Goal: Information Seeking & Learning: Learn about a topic

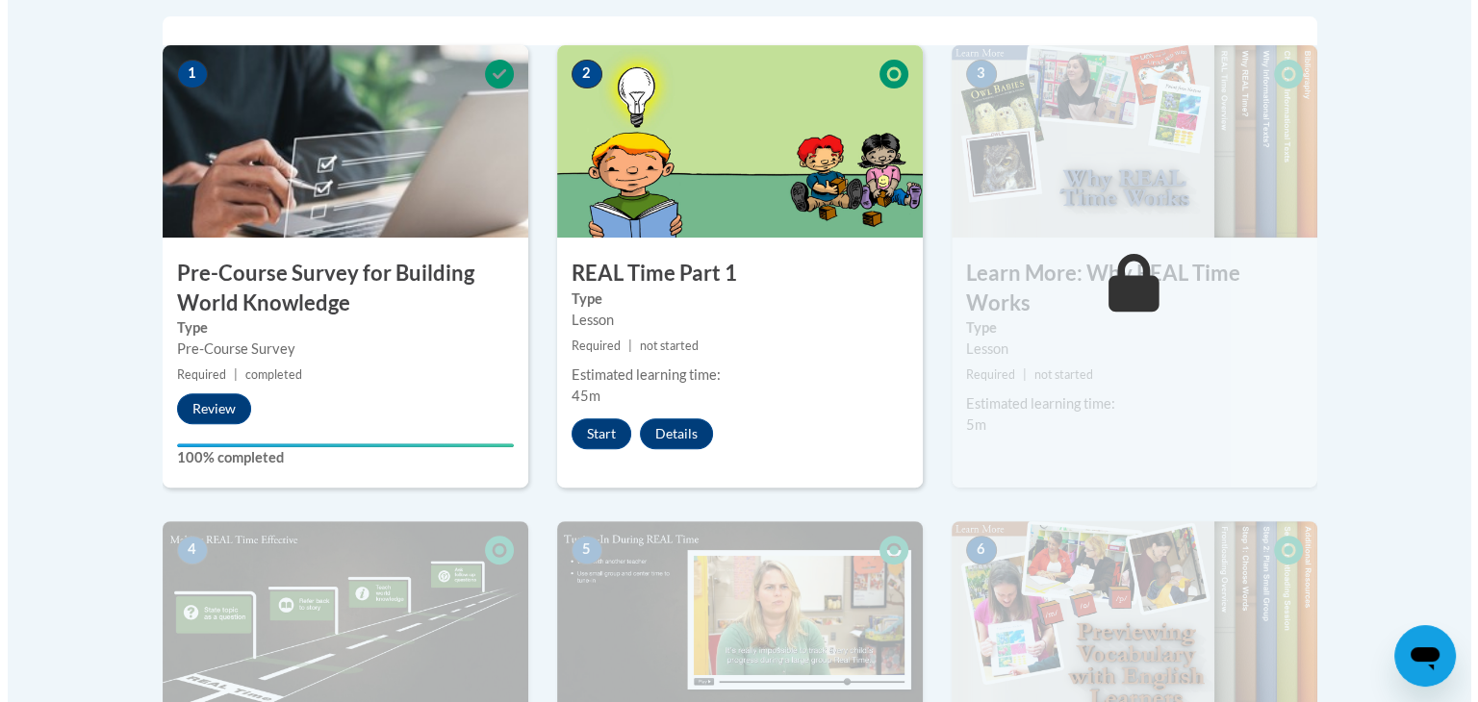
scroll to position [674, 0]
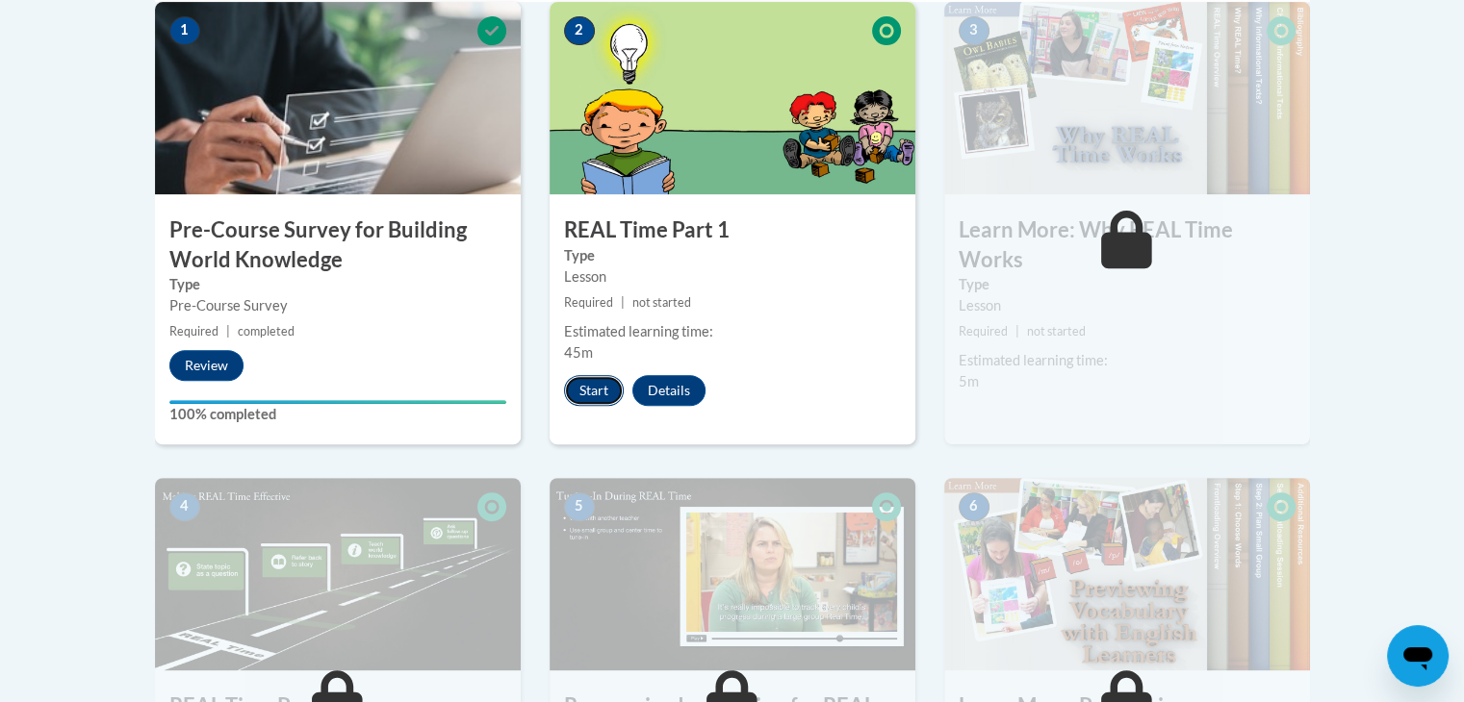
click at [585, 384] on button "Start" at bounding box center [594, 390] width 60 height 31
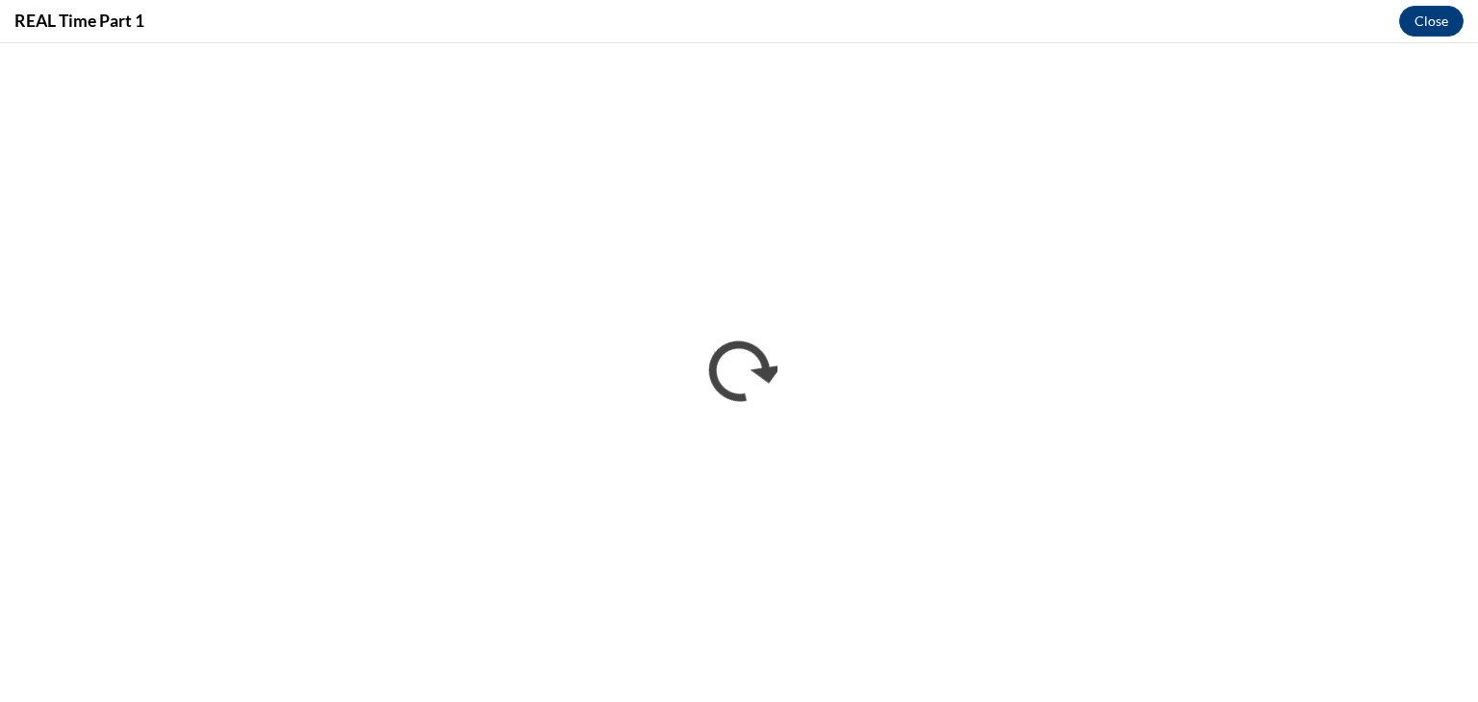
scroll to position [0, 0]
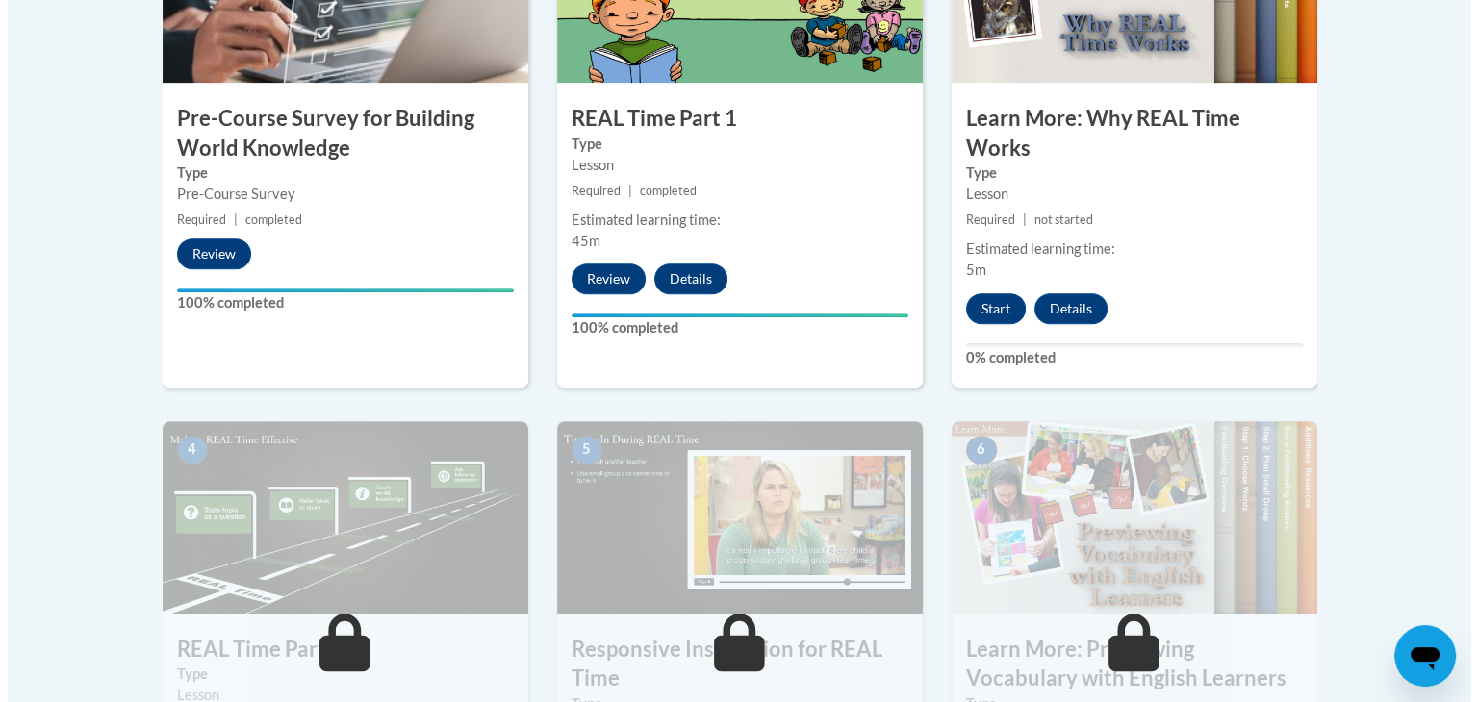
scroll to position [770, 0]
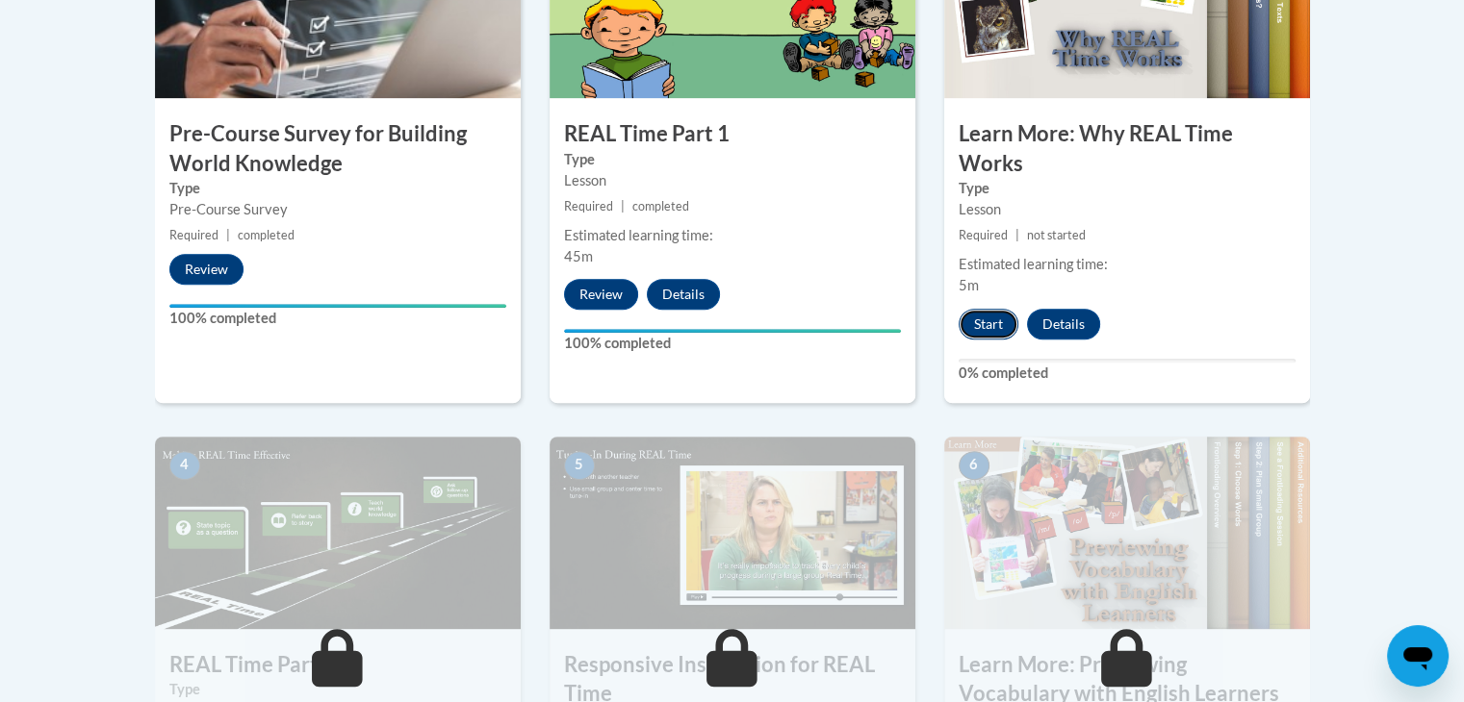
click at [978, 319] on button "Start" at bounding box center [988, 324] width 60 height 31
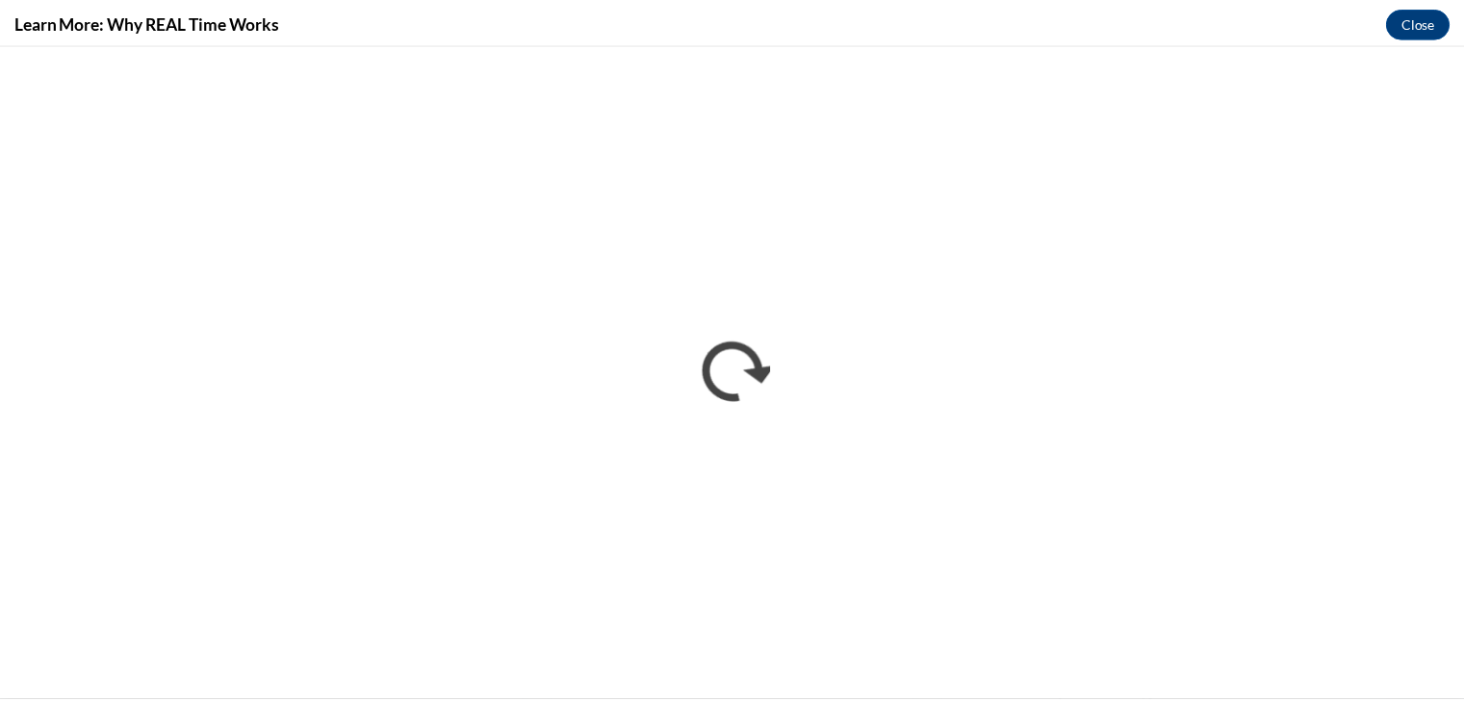
scroll to position [0, 0]
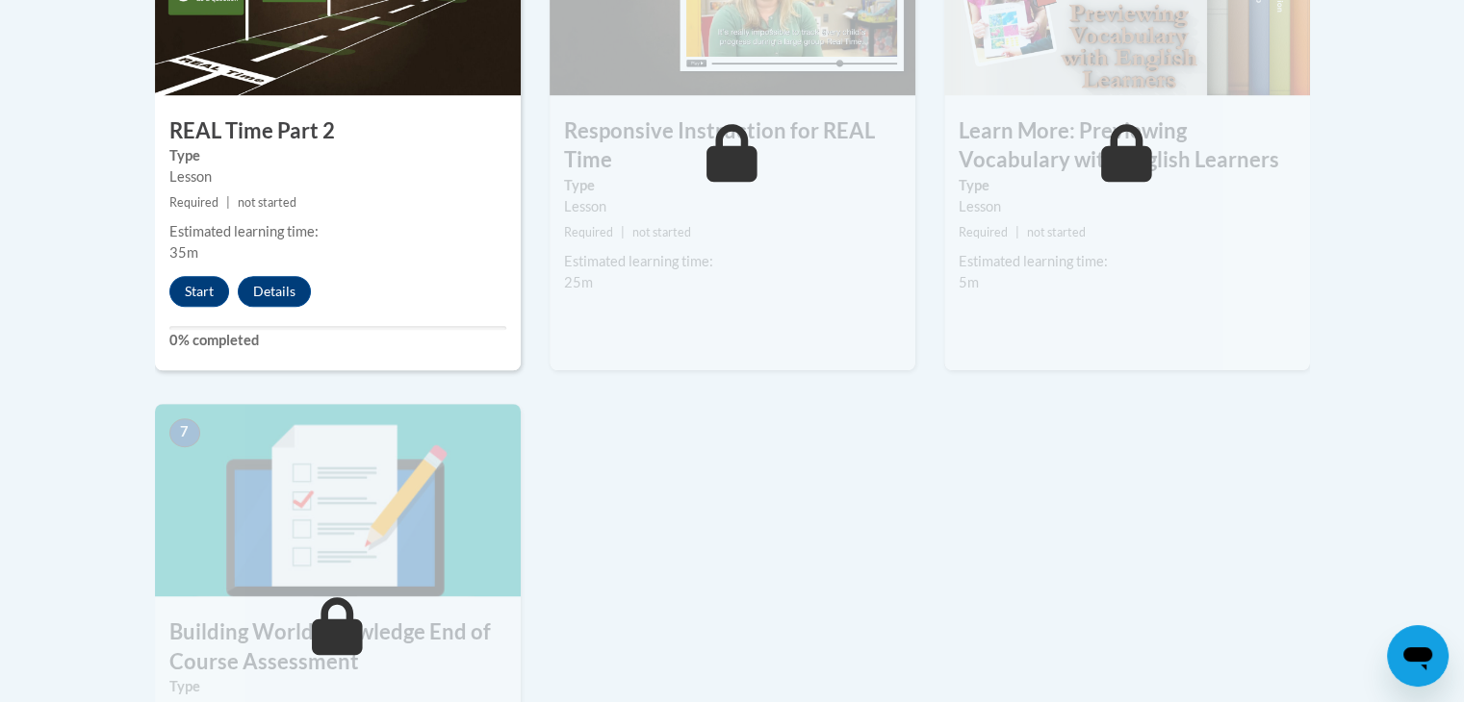
scroll to position [1347, 0]
